Goal: Transaction & Acquisition: Purchase product/service

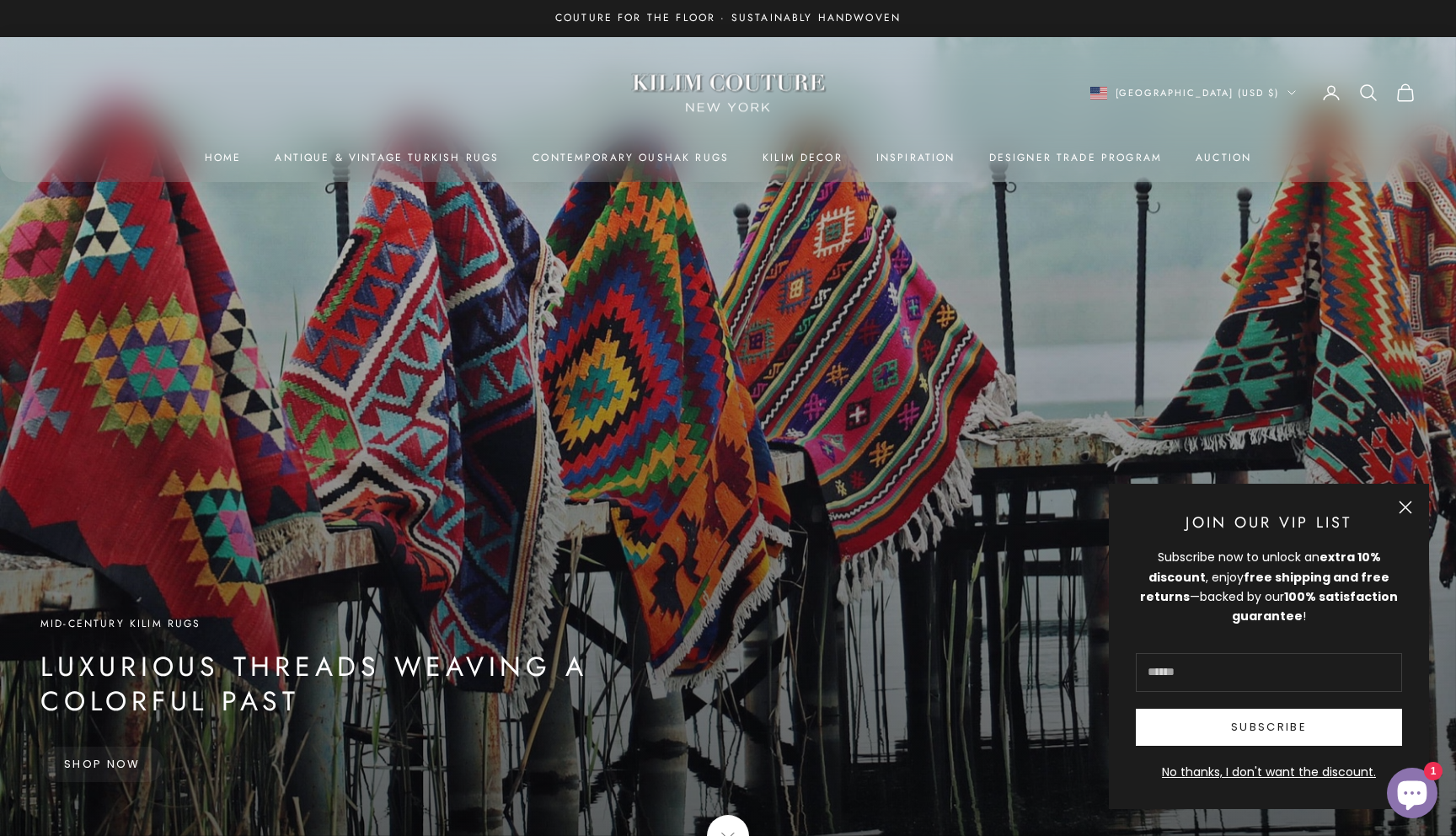
click at [1405, 508] on button "Close" at bounding box center [1405, 507] width 14 height 14
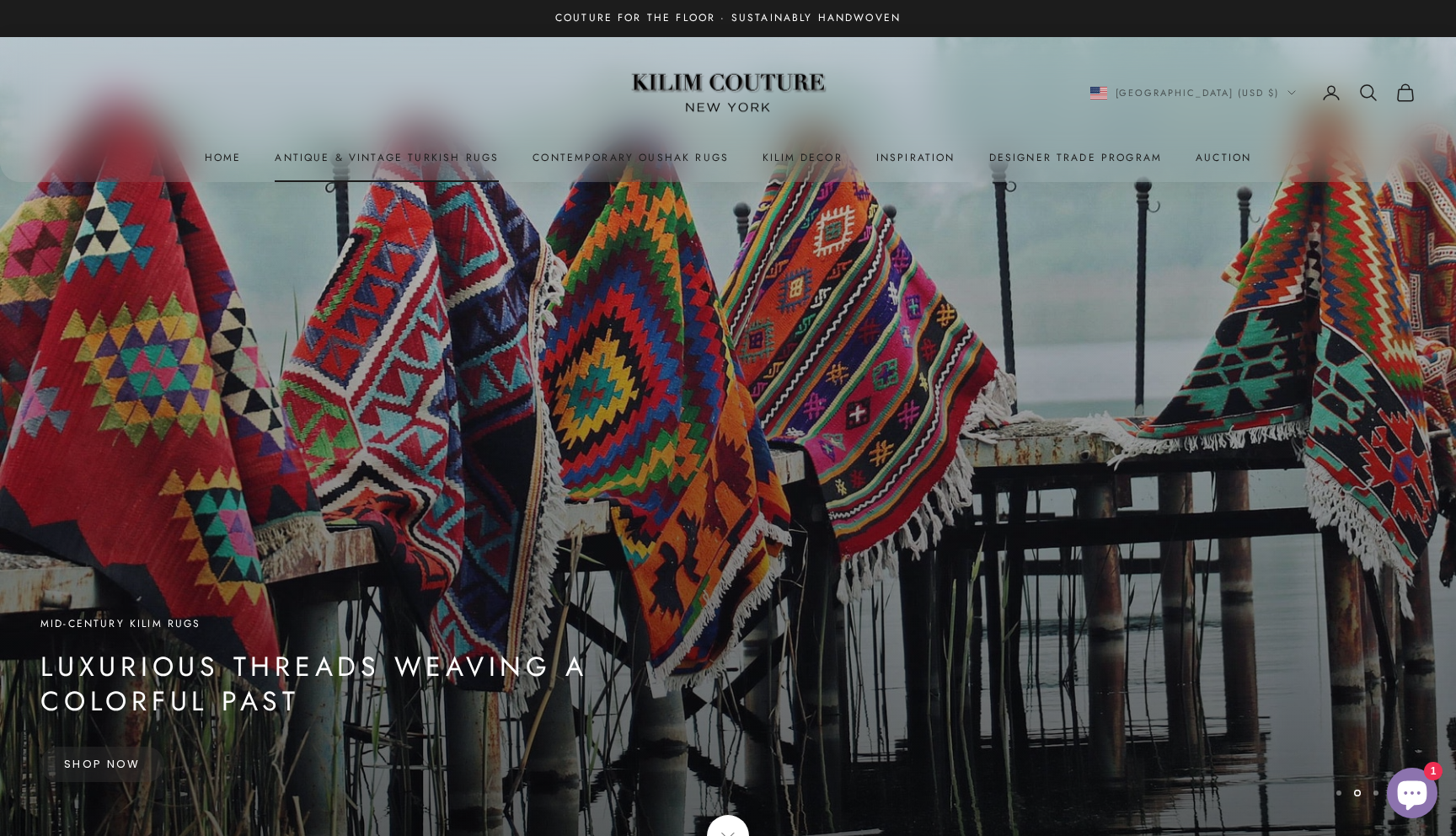
click at [399, 155] on link "Antique & Vintage Turkish Rugs" at bounding box center [386, 158] width 224 height 17
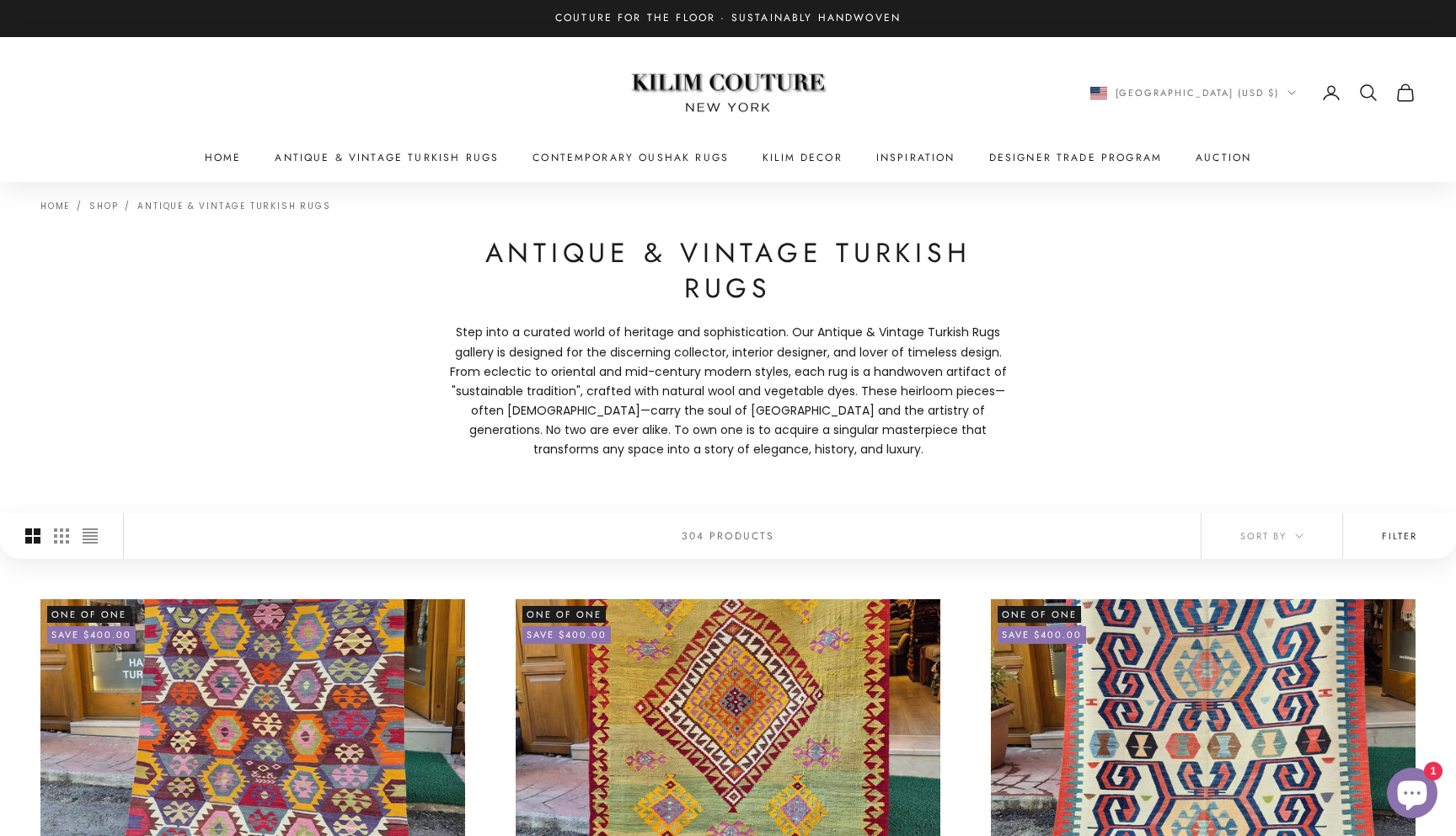
click at [1394, 544] on button "Filter" at bounding box center [1400, 536] width 113 height 45
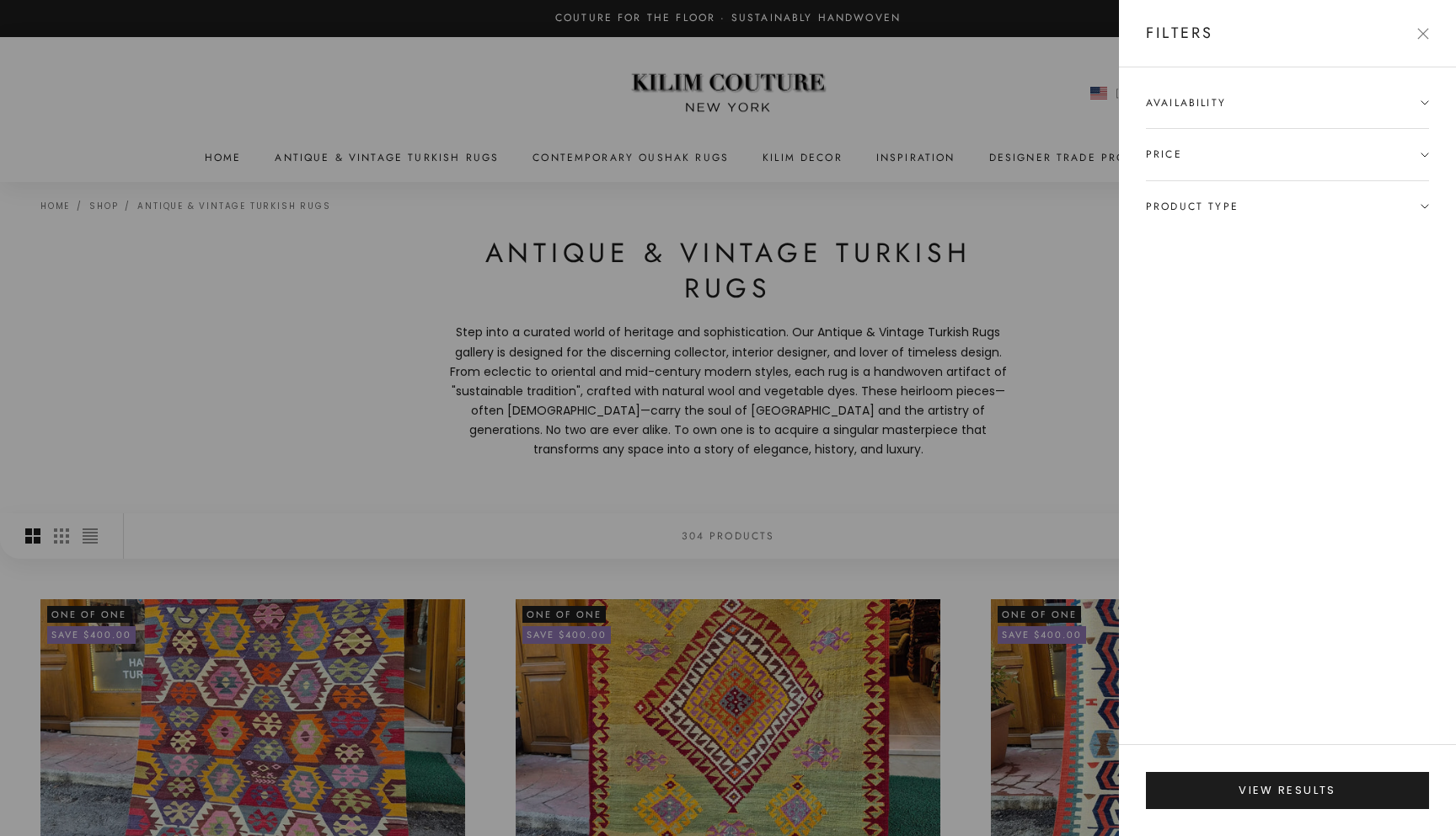
click at [1414, 165] on span "Price" at bounding box center [1288, 154] width 283 height 51
click at [1382, 212] on input "$" at bounding box center [1362, 213] width 89 height 18
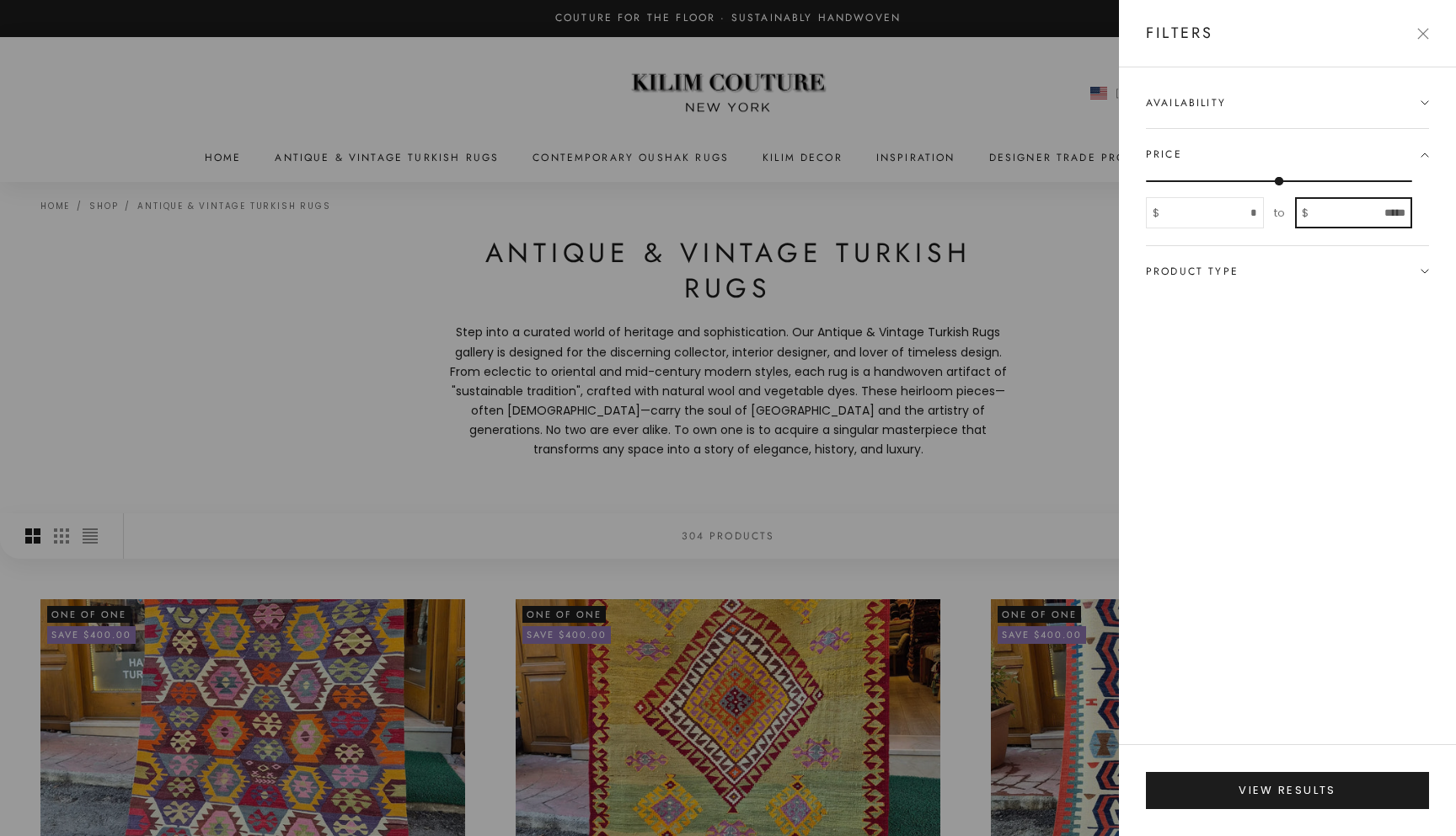
click at [1382, 212] on input "$" at bounding box center [1362, 213] width 89 height 18
type input "****"
click at [1423, 100] on icon at bounding box center [1425, 103] width 9 height 9
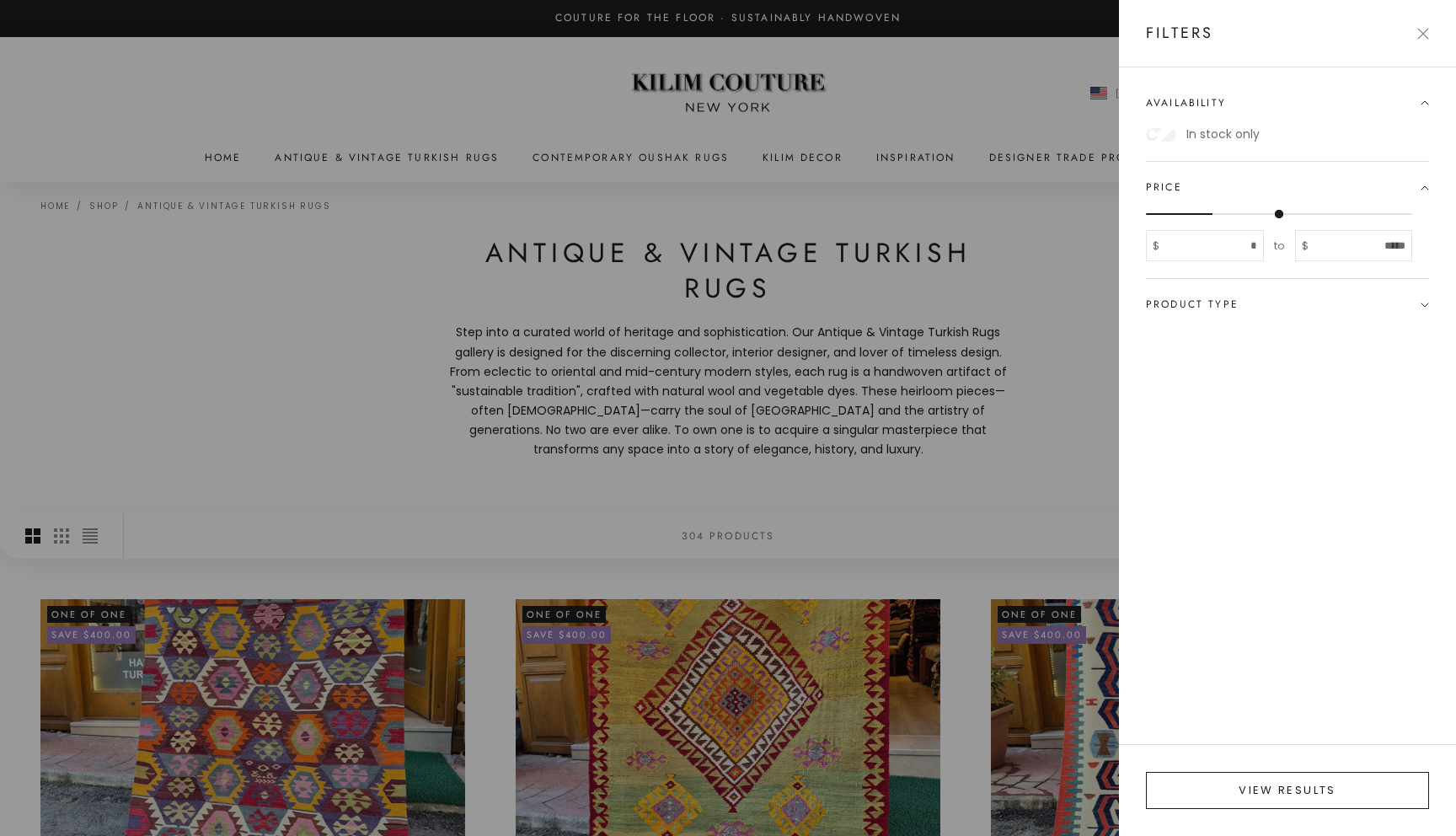
click at [1408, 793] on button "View results" at bounding box center [1288, 791] width 283 height 37
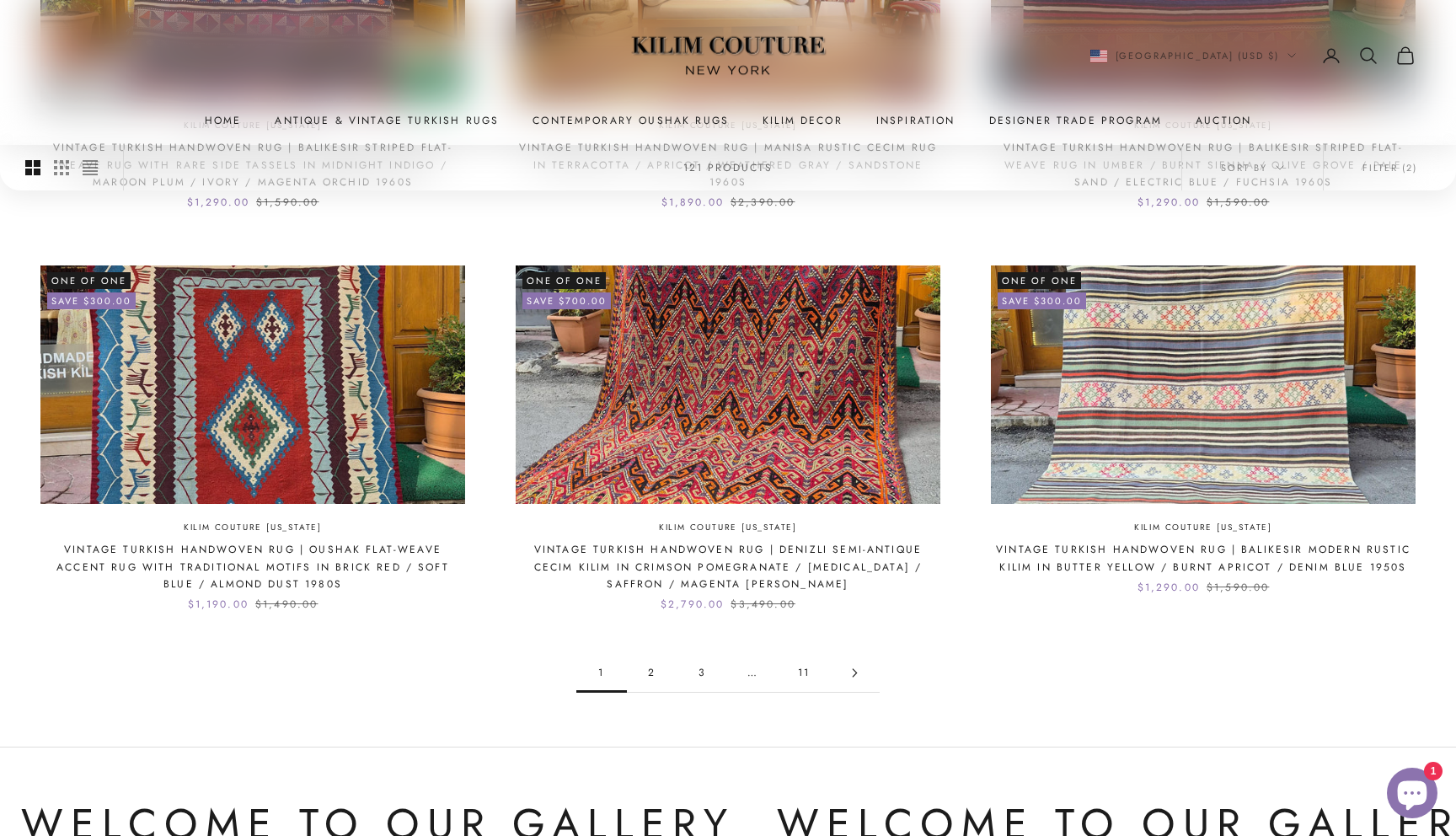
scroll to position [1829, 0]
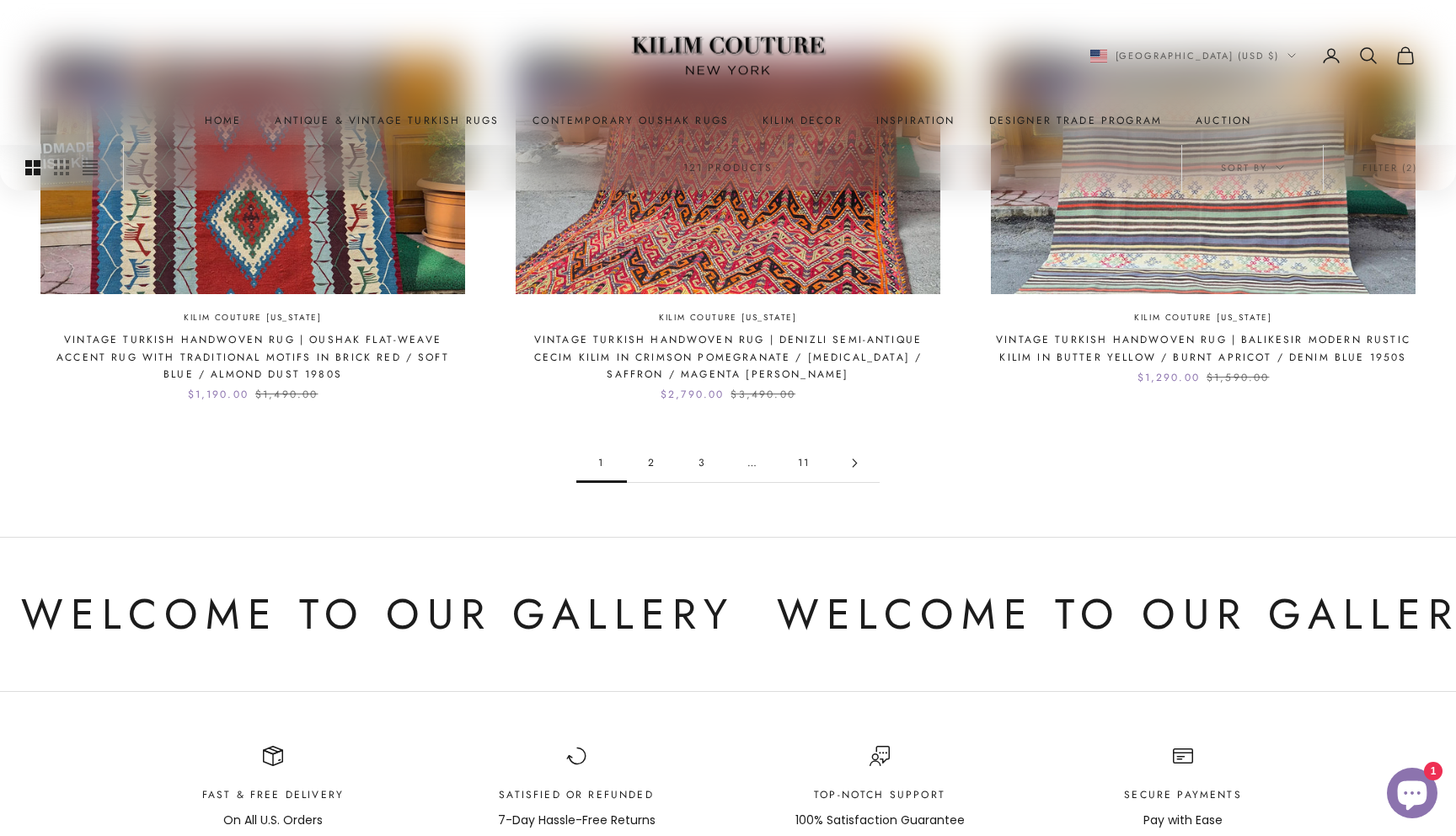
click at [865, 459] on link "Go to page 2" at bounding box center [854, 463] width 51 height 38
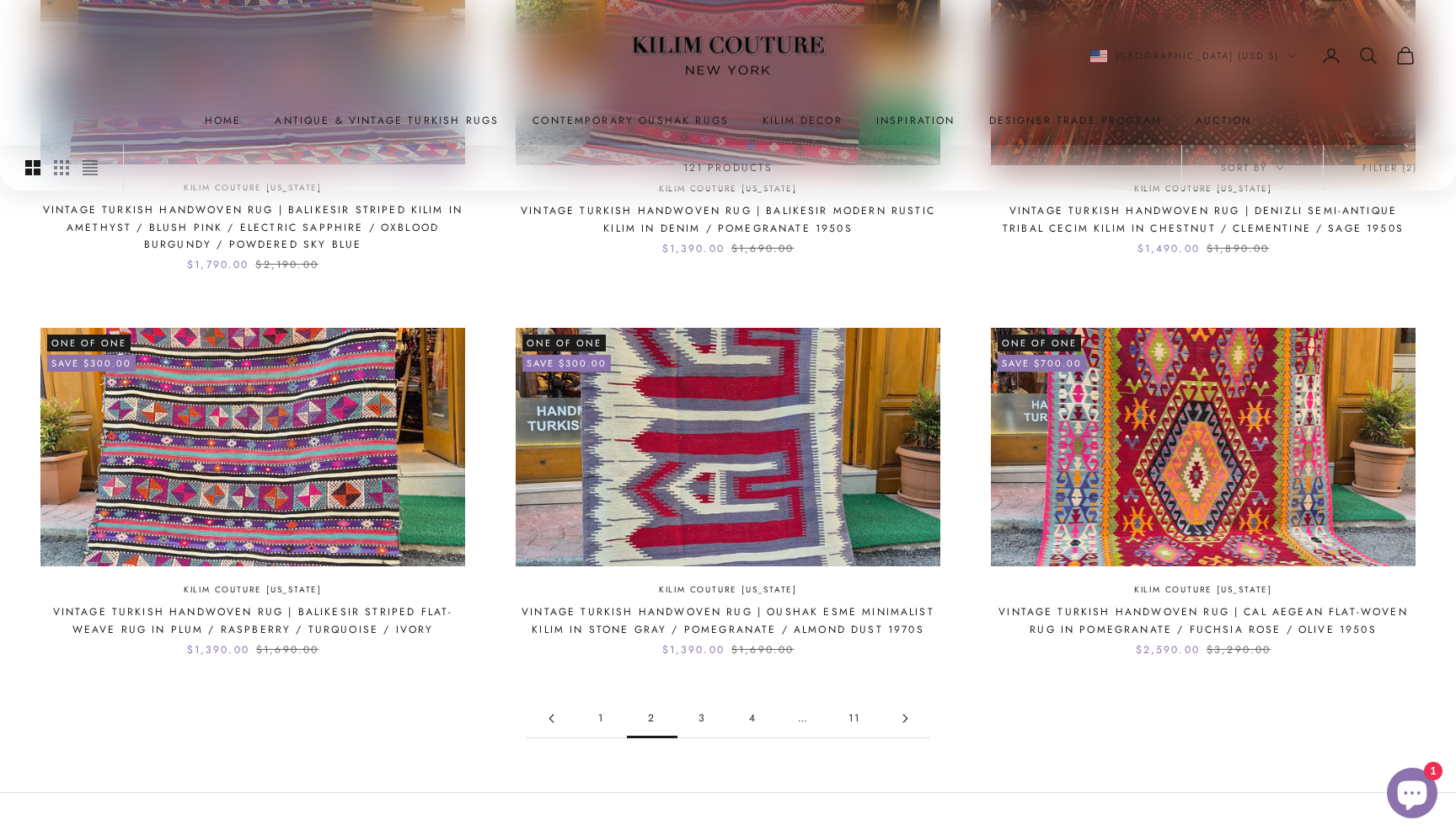
scroll to position [1697, 0]
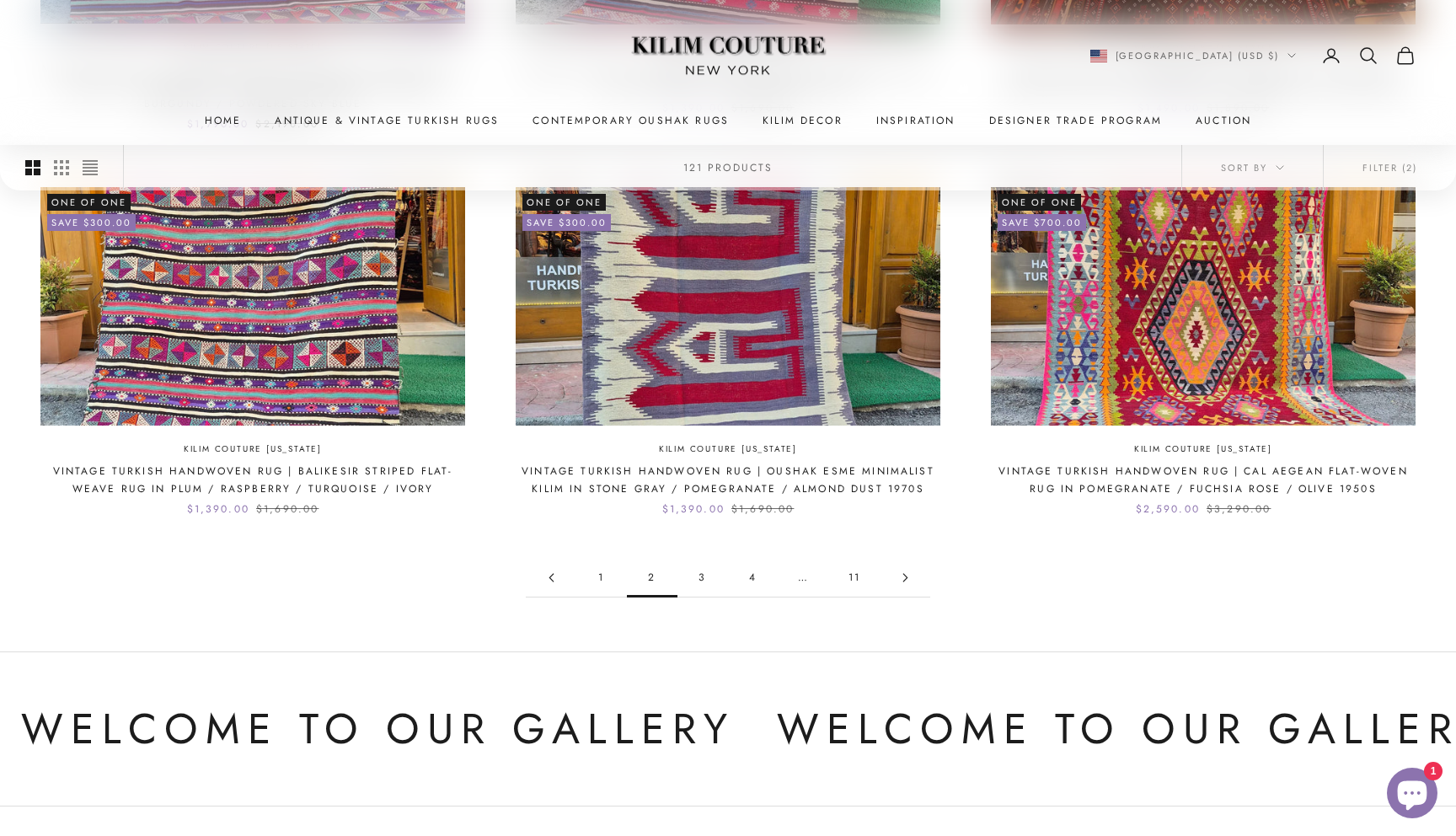
click at [911, 577] on link "Go to page 3" at bounding box center [904, 578] width 51 height 38
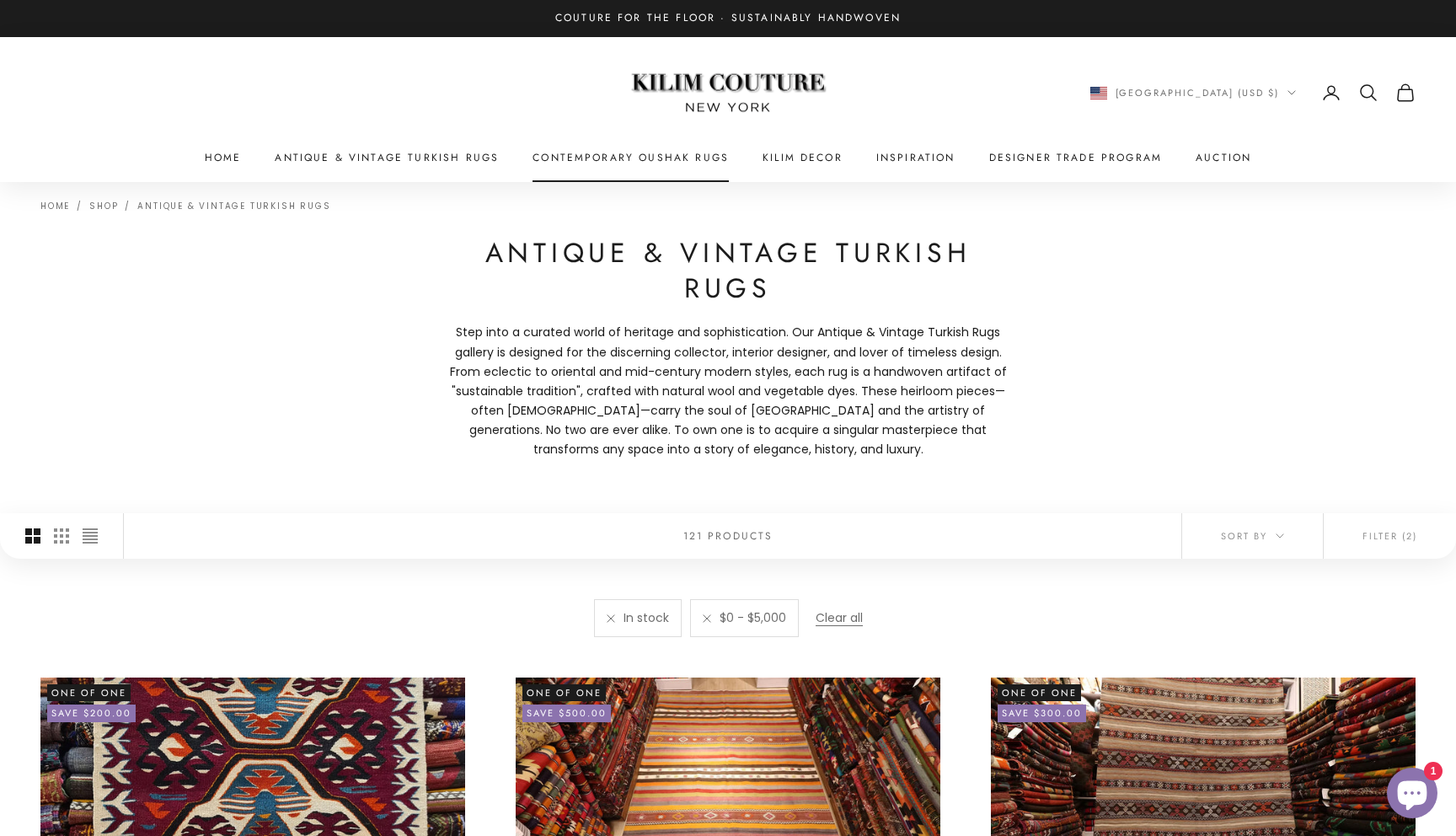
click at [630, 157] on link "Contemporary Oushak Rugs" at bounding box center [631, 158] width 196 height 17
